Goal: Transaction & Acquisition: Purchase product/service

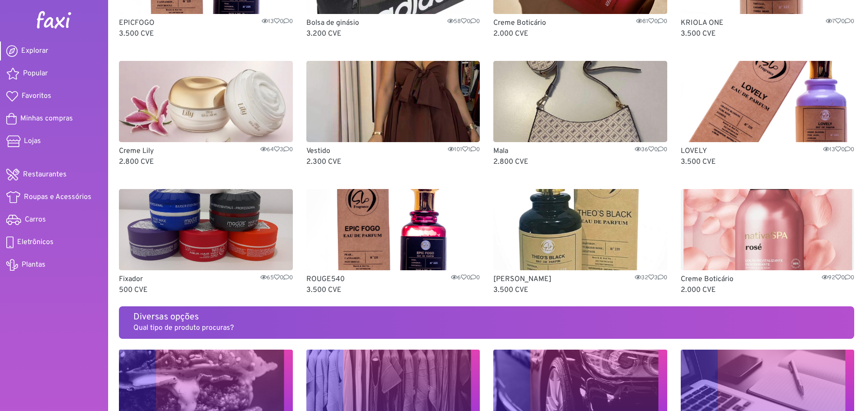
scroll to position [451, 0]
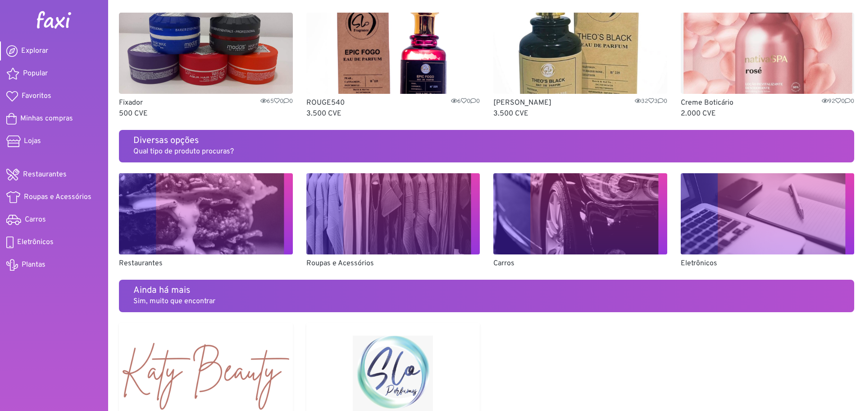
click at [588, 226] on img at bounding box center [581, 213] width 174 height 81
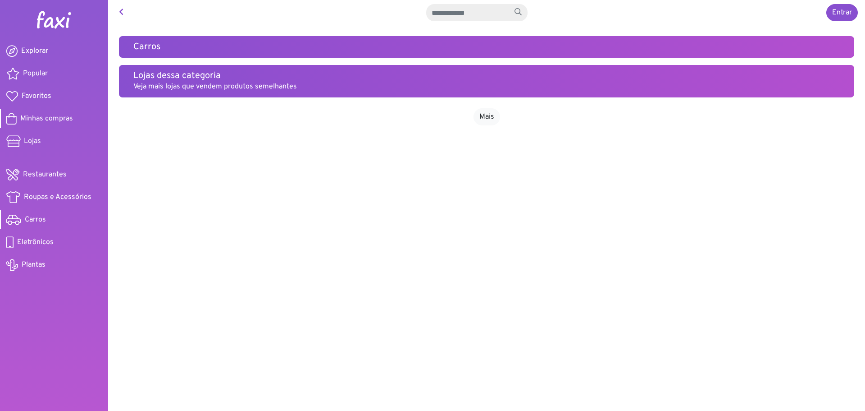
click at [68, 119] on span "Minhas compras" at bounding box center [46, 118] width 53 height 11
click at [63, 179] on span "Restaurantes" at bounding box center [45, 174] width 44 height 11
click at [70, 197] on span "Roupas e Acessórios" at bounding box center [58, 197] width 68 height 11
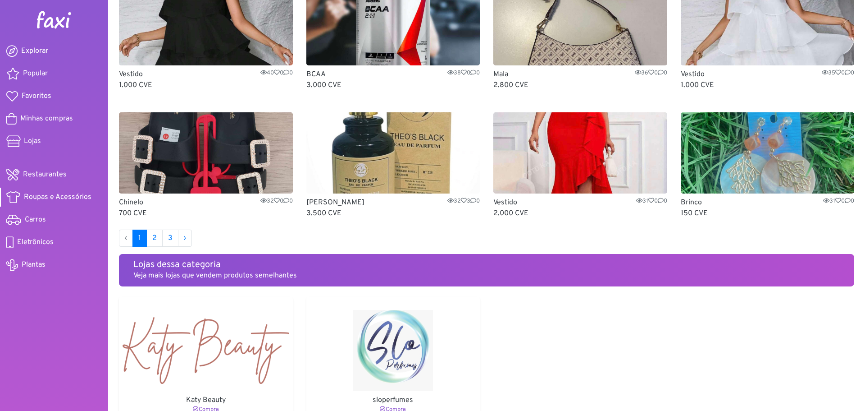
scroll to position [541, 0]
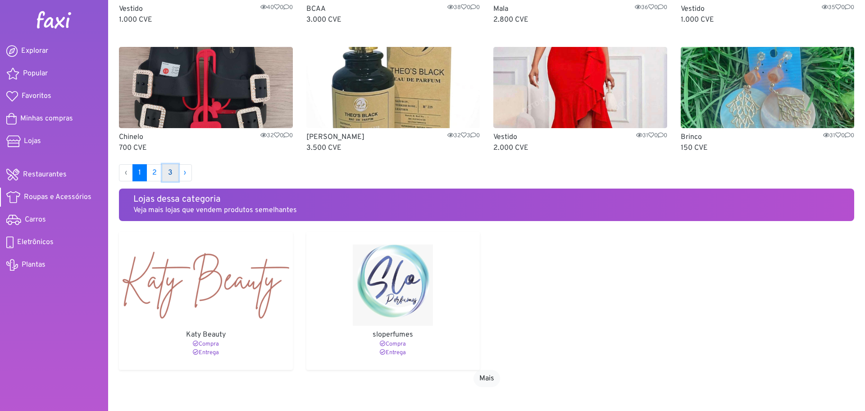
click at [170, 172] on link "3" at bounding box center [170, 172] width 16 height 17
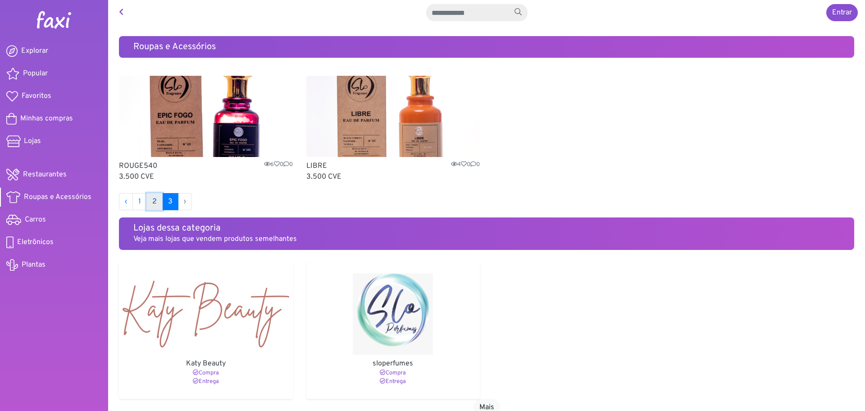
click at [150, 202] on link "2" at bounding box center [155, 201] width 16 height 17
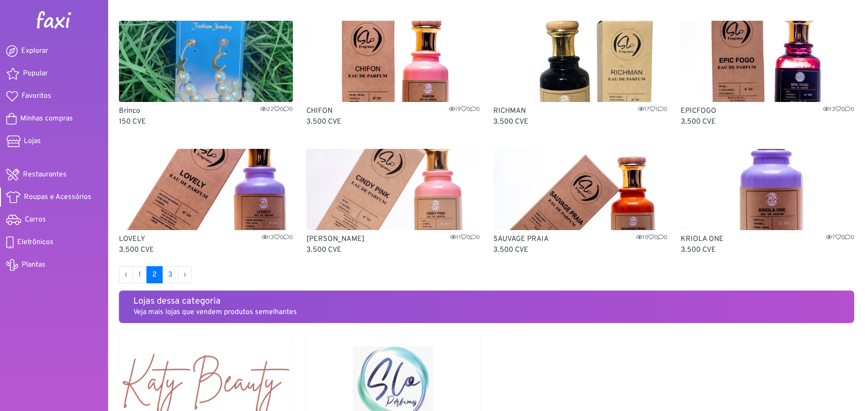
scroll to position [541, 0]
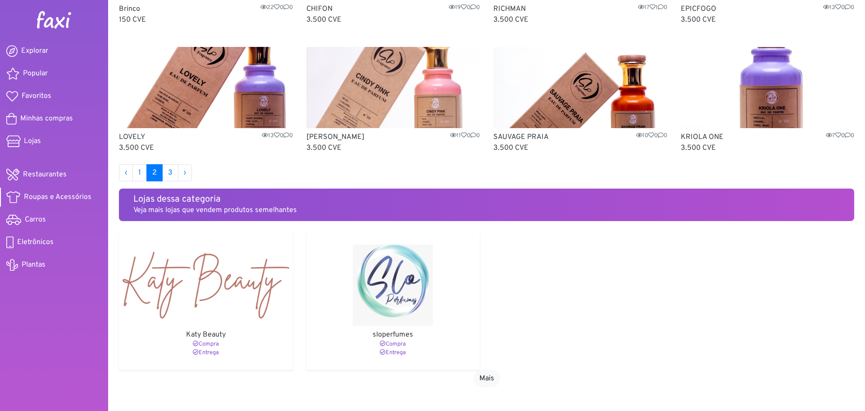
click at [206, 277] on img at bounding box center [206, 284] width 167 height 81
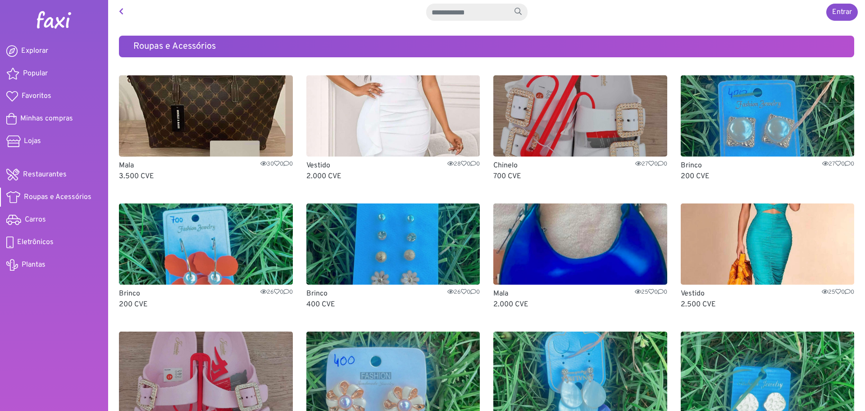
scroll to position [0, 0]
click at [60, 20] on img at bounding box center [54, 20] width 36 height 18
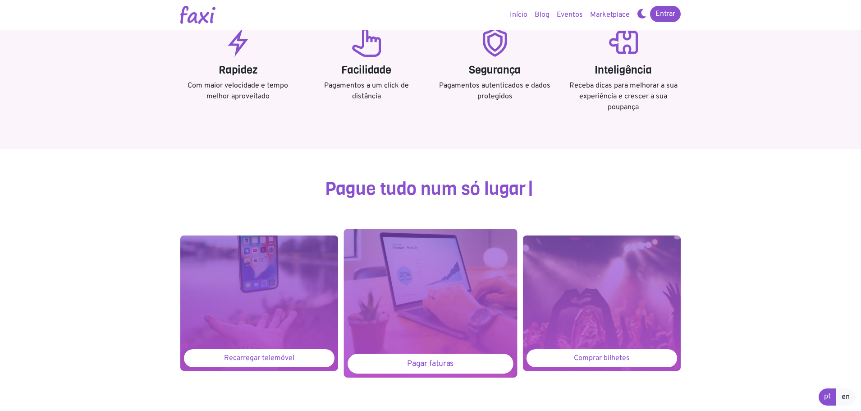
scroll to position [503, 0]
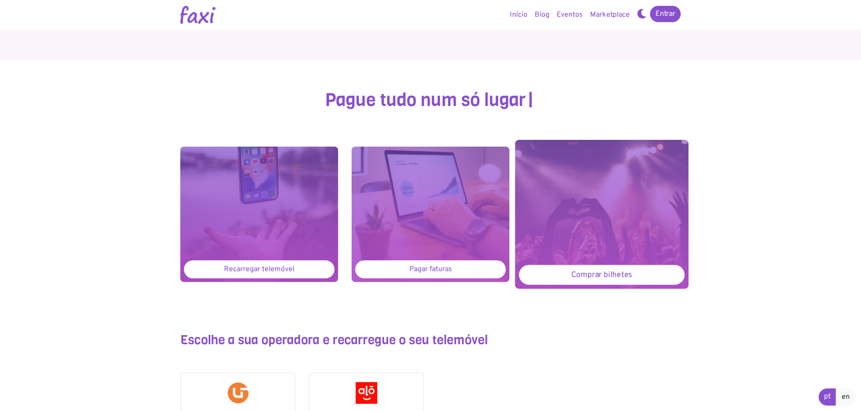
click at [598, 271] on div "Comprar bilhetes" at bounding box center [601, 275] width 165 height 20
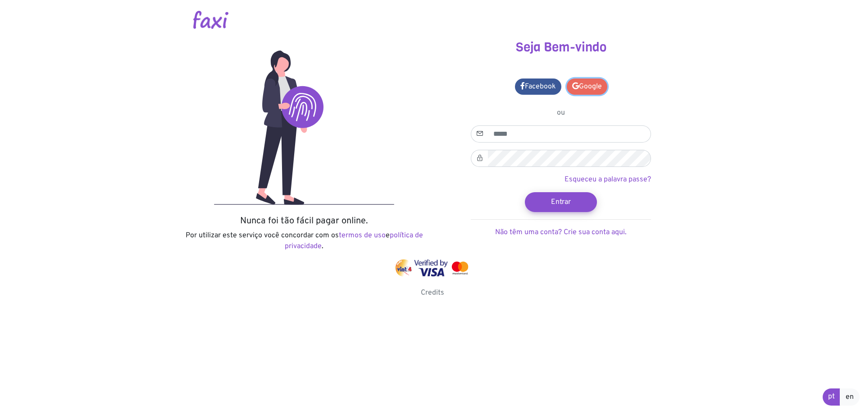
click at [590, 83] on link "Google" at bounding box center [587, 86] width 41 height 16
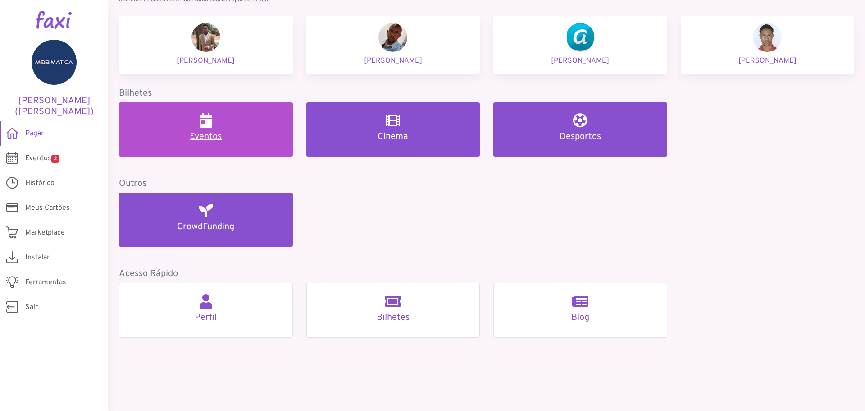
scroll to position [361, 0]
click at [215, 133] on h5 "Eventos" at bounding box center [206, 136] width 152 height 11
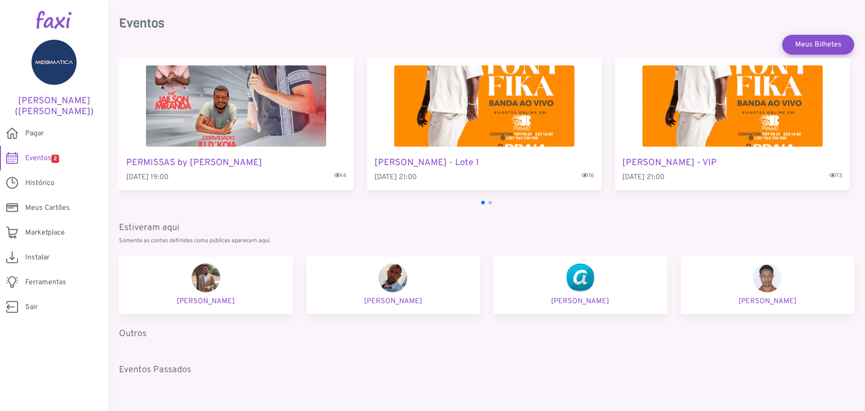
scroll to position [34, 0]
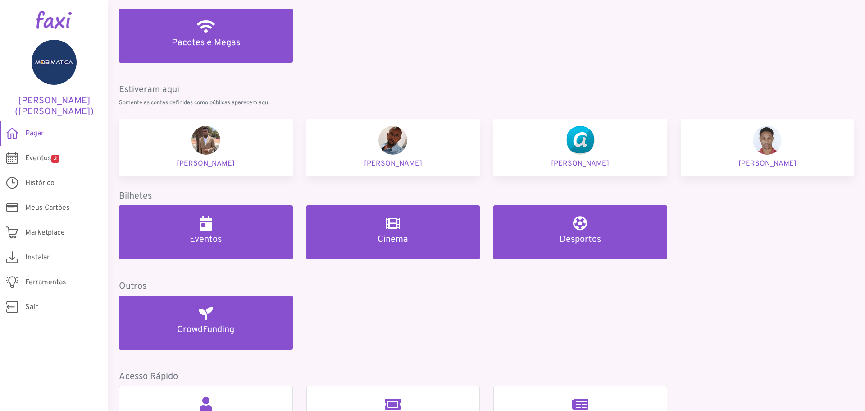
scroll to position [260, 0]
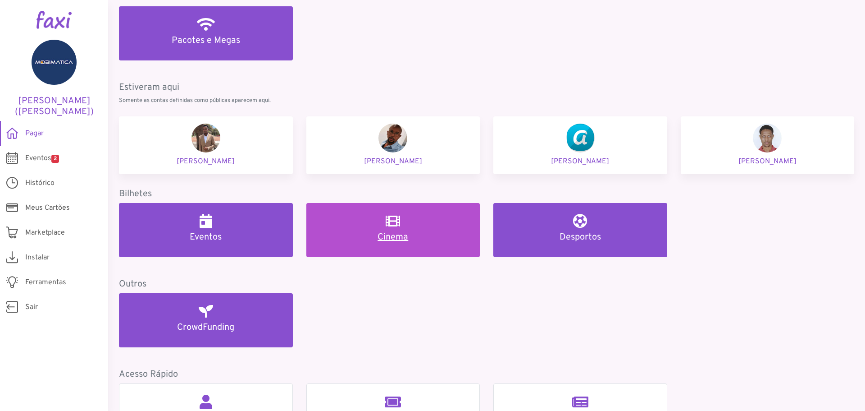
click at [398, 234] on h5 "Cinema" at bounding box center [393, 237] width 152 height 11
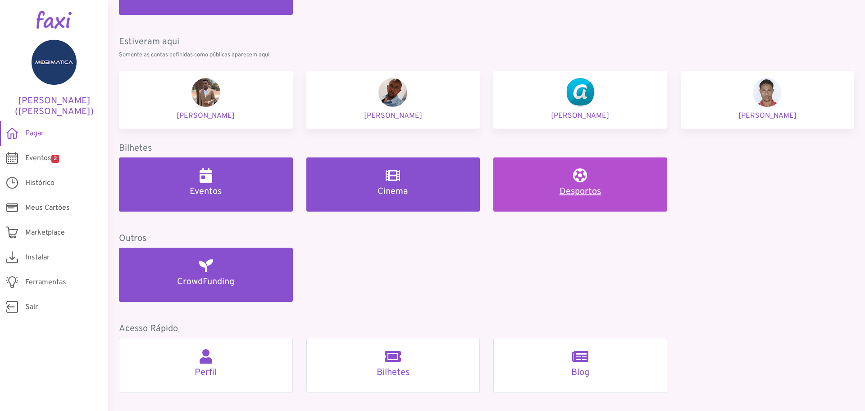
scroll to position [361, 0]
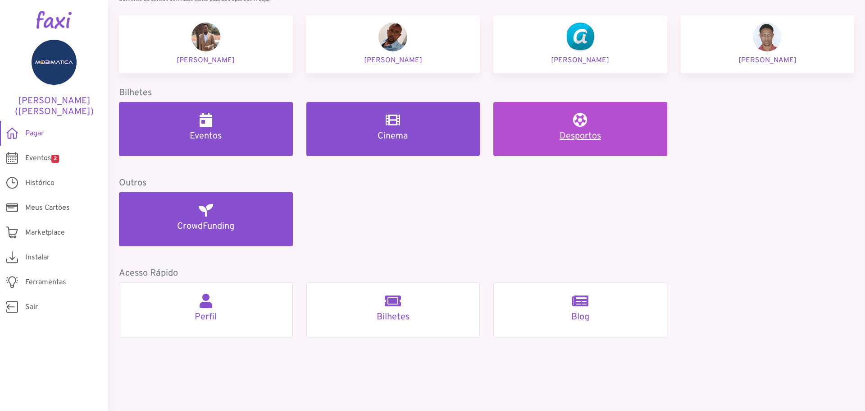
click at [582, 133] on h5 "Desportos" at bounding box center [580, 136] width 152 height 11
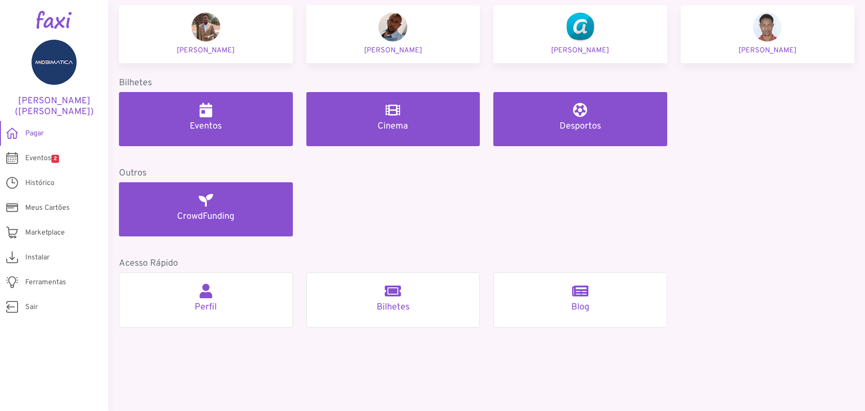
scroll to position [374, 0]
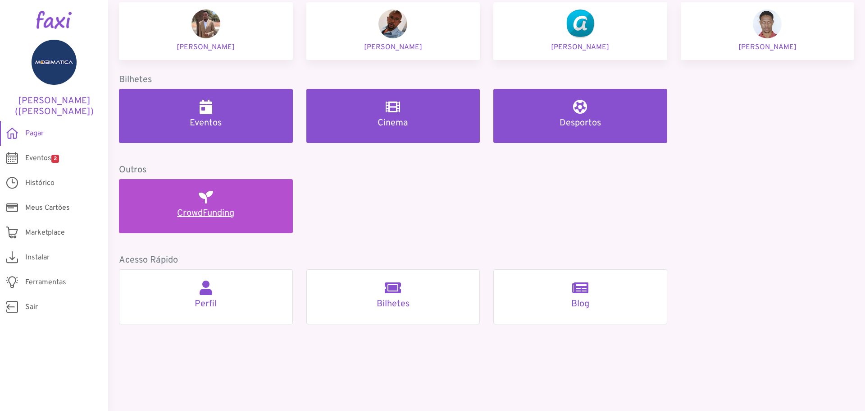
click at [215, 215] on h5 "CrowdFunding" at bounding box center [206, 213] width 152 height 11
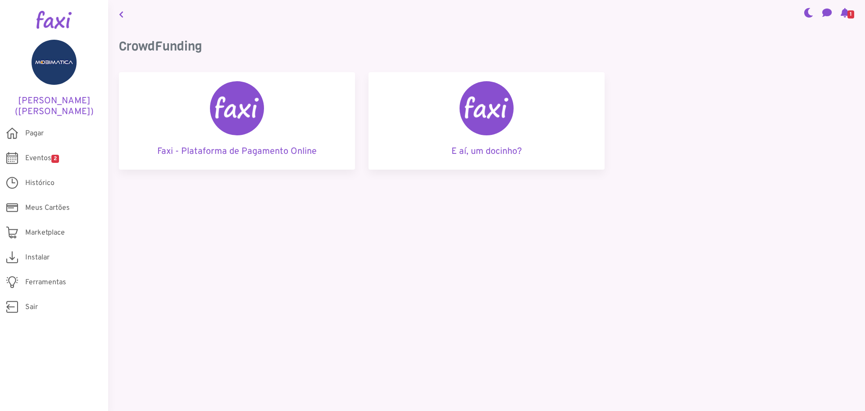
click at [485, 145] on div "E aí, um docinho?" at bounding box center [487, 120] width 236 height 97
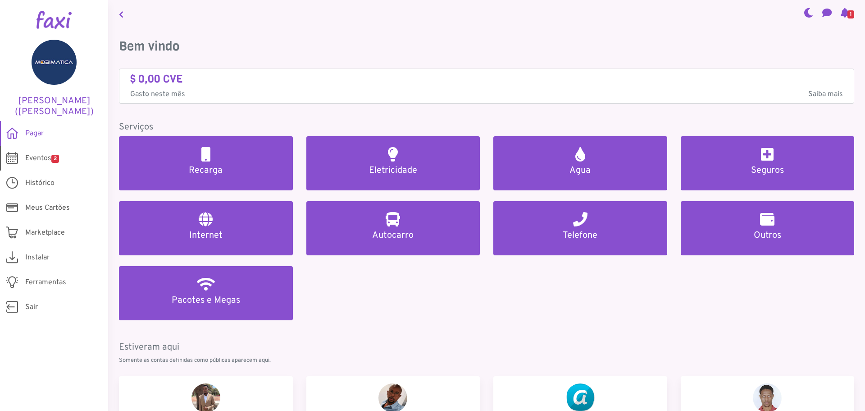
click at [56, 159] on span "2" at bounding box center [55, 159] width 8 height 8
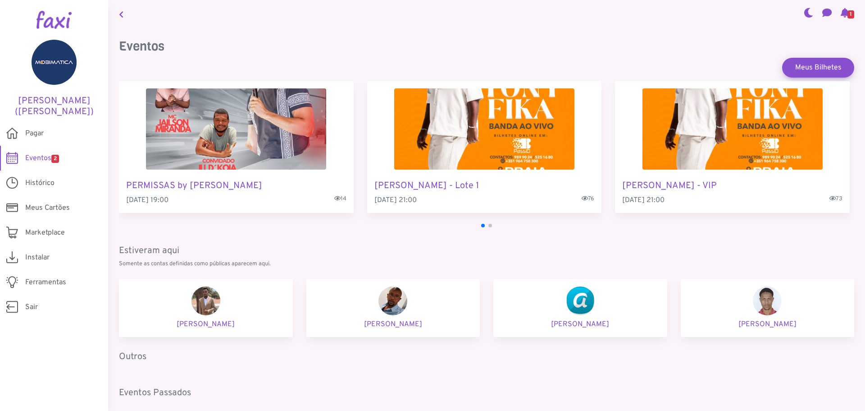
click at [270, 178] on div "PERMISSAS by Enrique Alhinho - Promo 26 Sep 2025, 19:00 14 TONY FIKA - Lote 1 0…" at bounding box center [487, 147] width 736 height 132
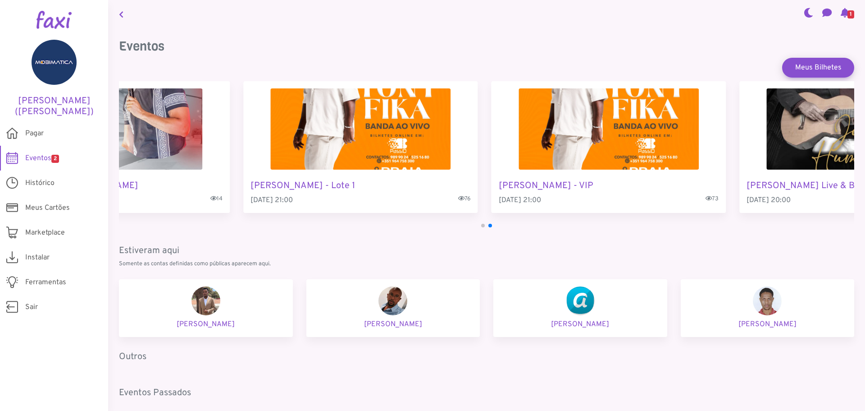
click at [592, 151] on img "3 / 4" at bounding box center [609, 128] width 180 height 81
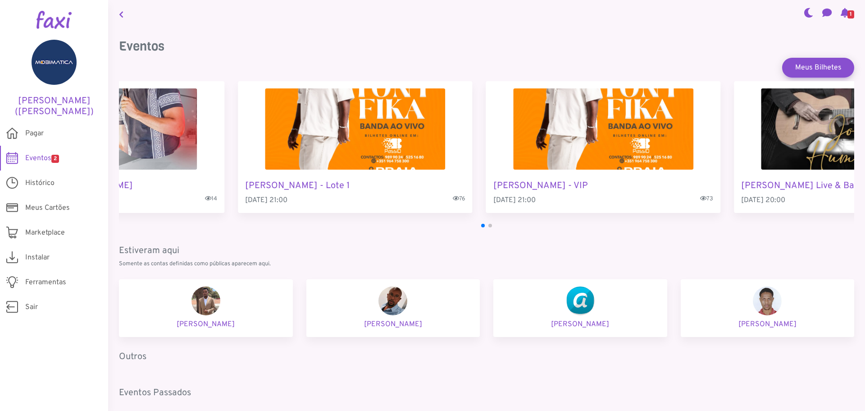
click at [473, 201] on div "TONY FIKA - Lote 1 06 Dec 2025, 21:00 76" at bounding box center [355, 147] width 235 height 132
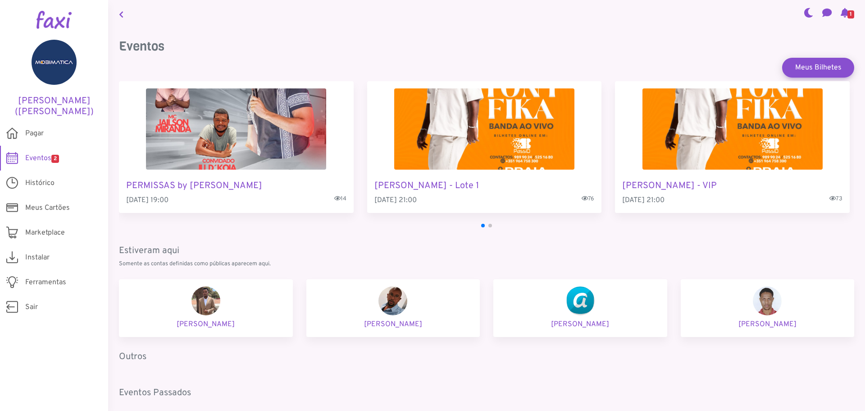
click at [255, 183] on h5 "PERMISSAS by Enrique Alhinho - Promo" at bounding box center [236, 185] width 220 height 11
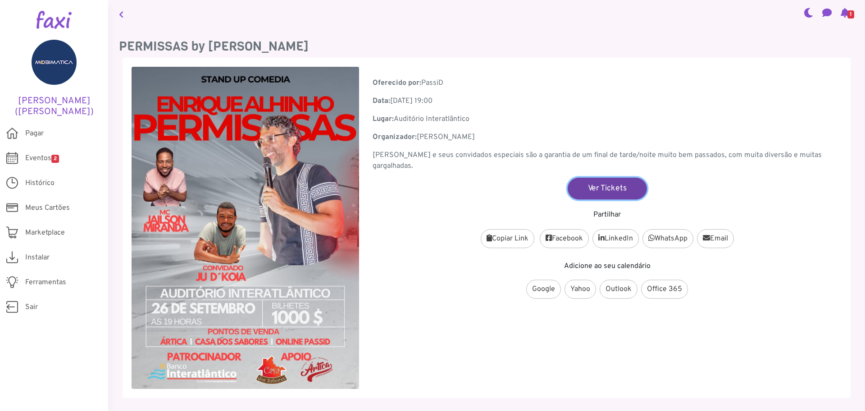
click at [595, 185] on link "Ver Tickets" at bounding box center [607, 188] width 79 height 22
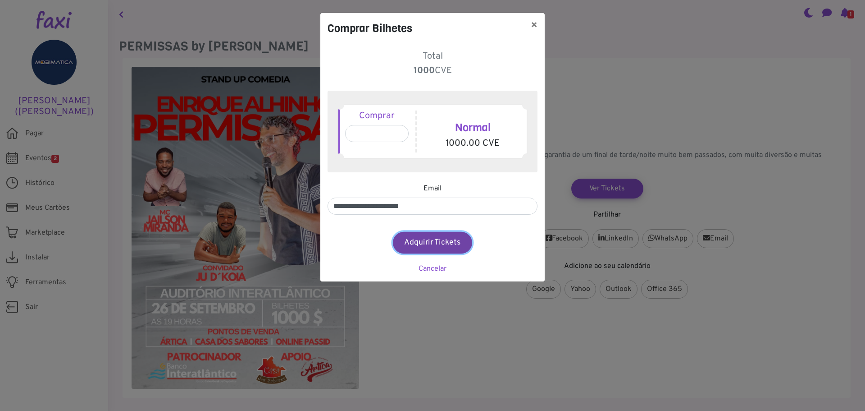
click at [431, 245] on button "Adquirir Tickets" at bounding box center [432, 243] width 79 height 22
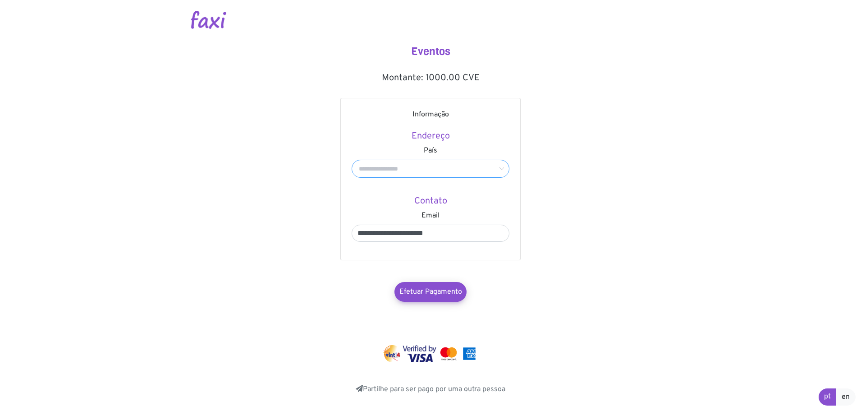
click at [463, 162] on input "text" at bounding box center [431, 169] width 158 height 18
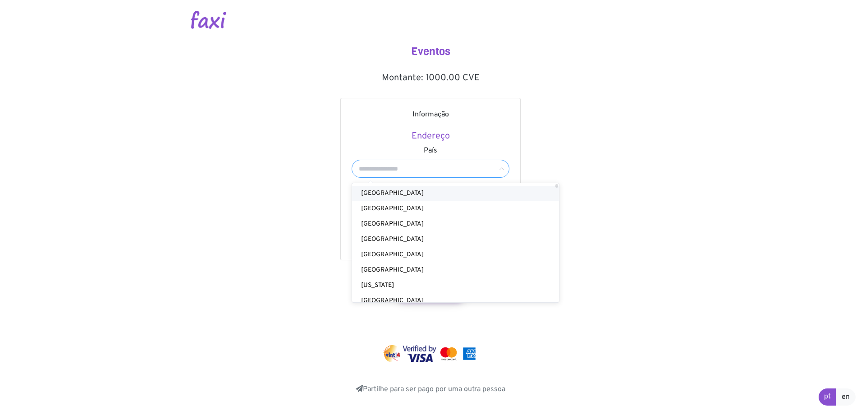
click at [428, 194] on li "Cabo Verde" at bounding box center [457, 193] width 211 height 15
type input "**********"
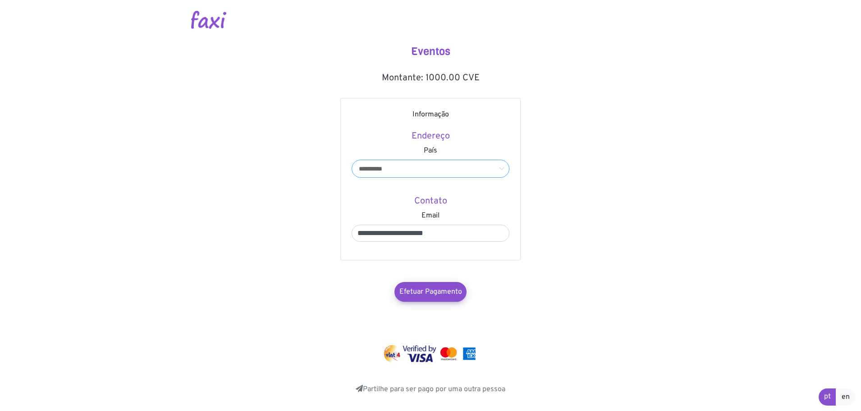
click at [438, 171] on input "**********" at bounding box center [431, 169] width 158 height 18
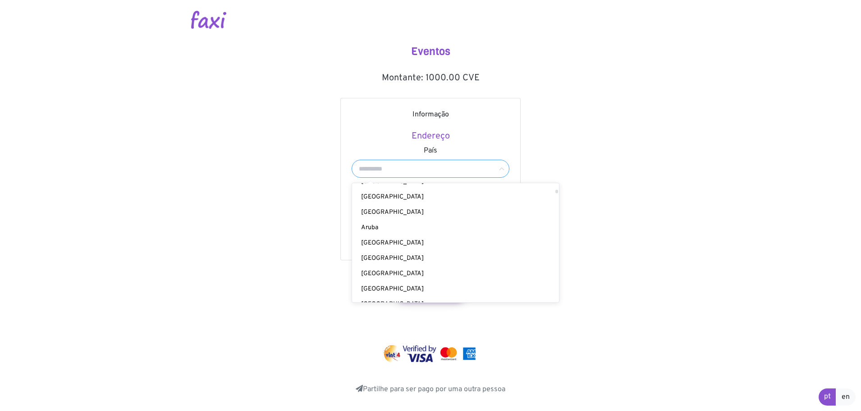
scroll to position [316, 0]
click at [599, 188] on main "**********" at bounding box center [431, 197] width 514 height 394
type input "**********"
